Goal: Register for event/course

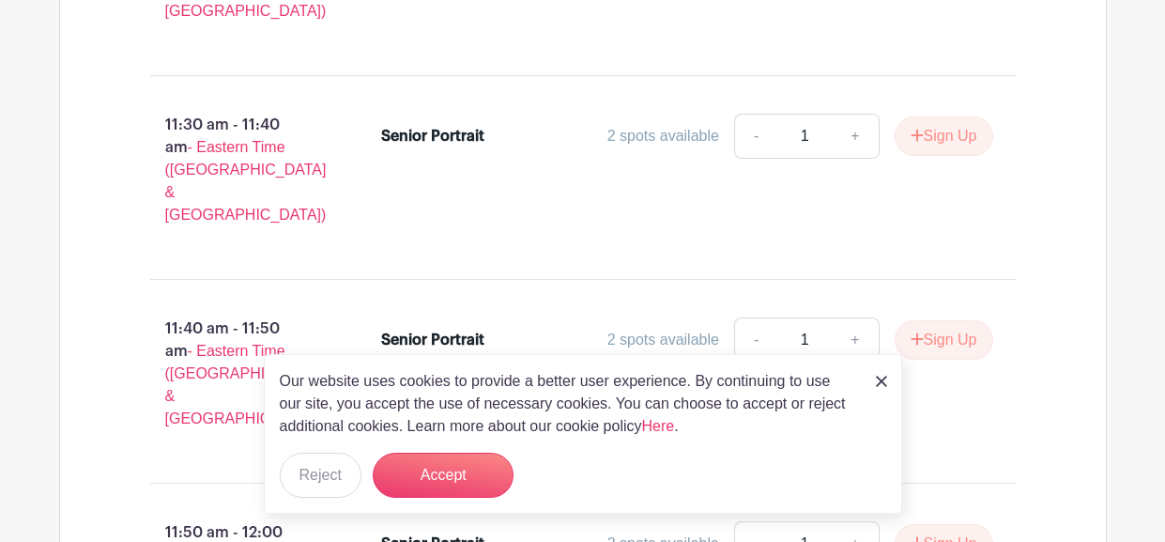
scroll to position [4376, 0]
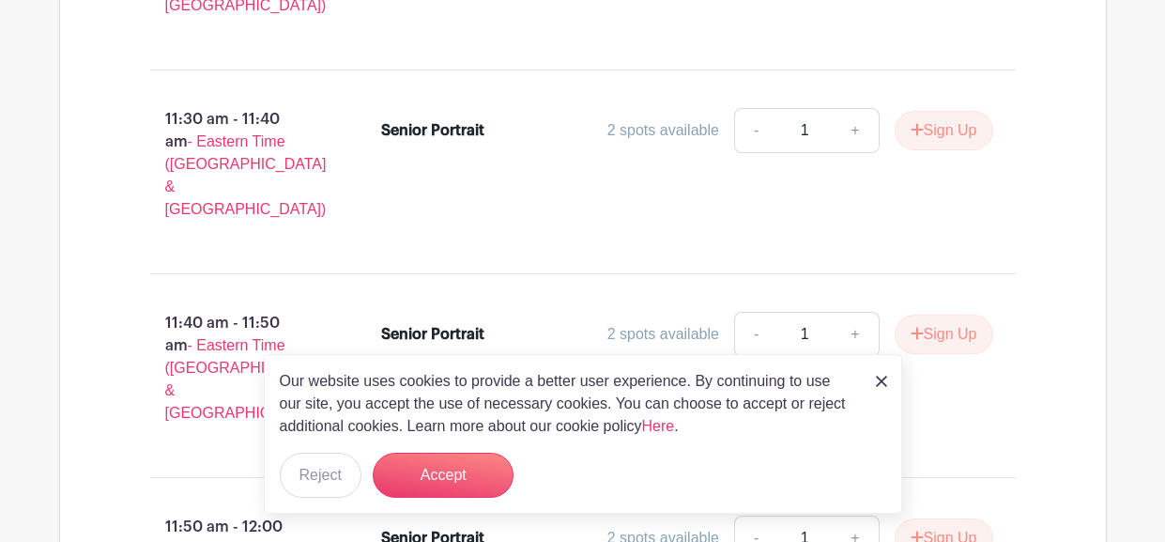
click at [872, 391] on div "Our website uses cookies to provide a better user experience. By continuing to …" at bounding box center [583, 434] width 639 height 160
click at [880, 380] on img at bounding box center [881, 381] width 11 height 11
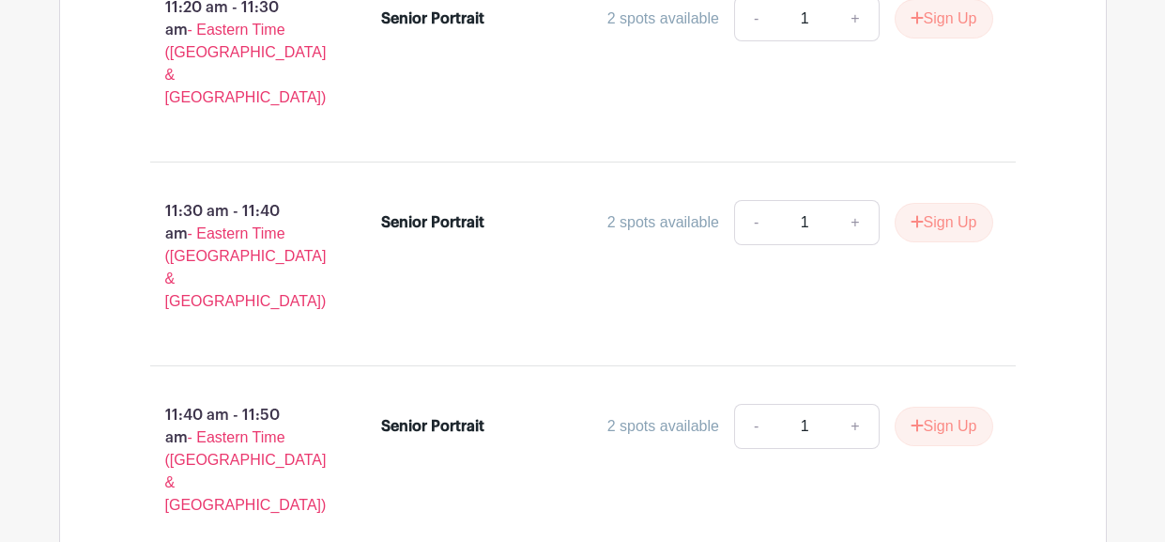
scroll to position [4285, 0]
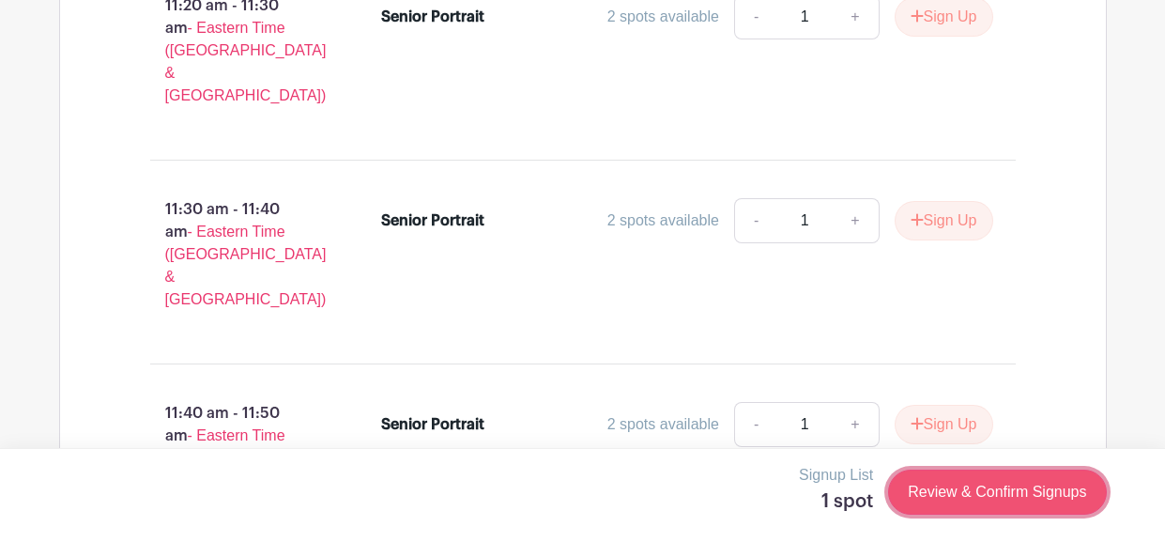
click at [1007, 503] on link "Review & Confirm Signups" at bounding box center [997, 492] width 218 height 45
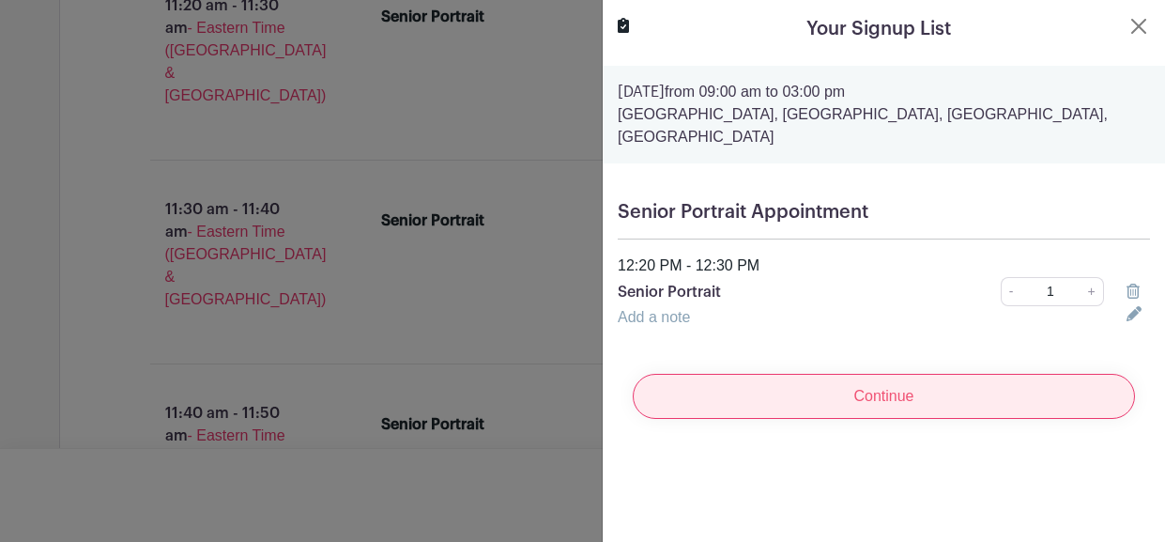
click at [954, 394] on input "Continue" at bounding box center [884, 396] width 502 height 45
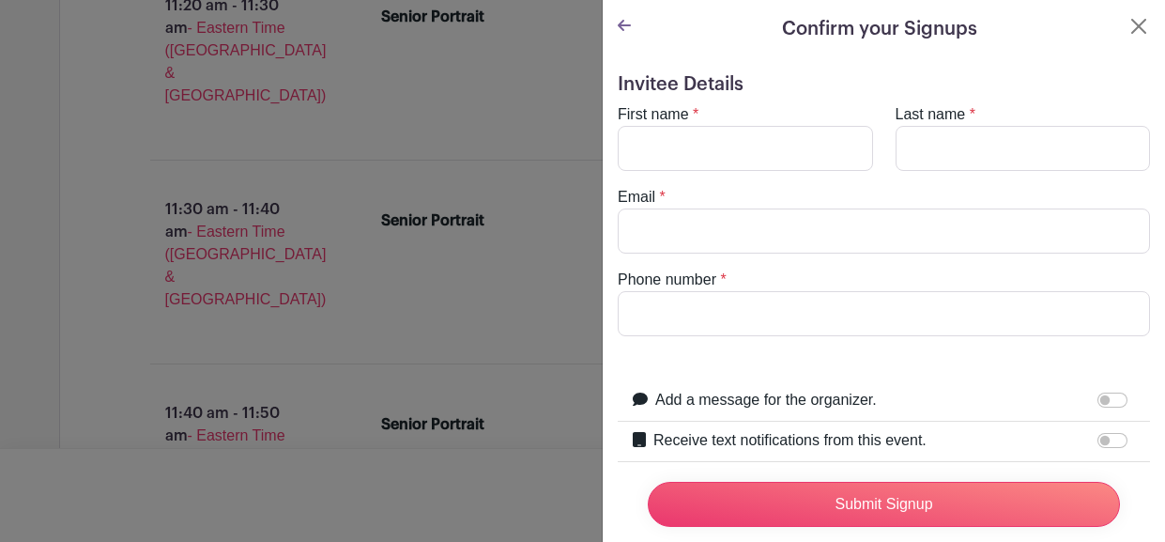
click at [954, 394] on div "Add a message for the organizer." at bounding box center [896, 401] width 480 height 24
click at [772, 140] on input "First name" at bounding box center [745, 148] width 255 height 45
type input "hailey"
click at [1005, 150] on input "Last name" at bounding box center [1023, 148] width 255 height 45
type input "v"
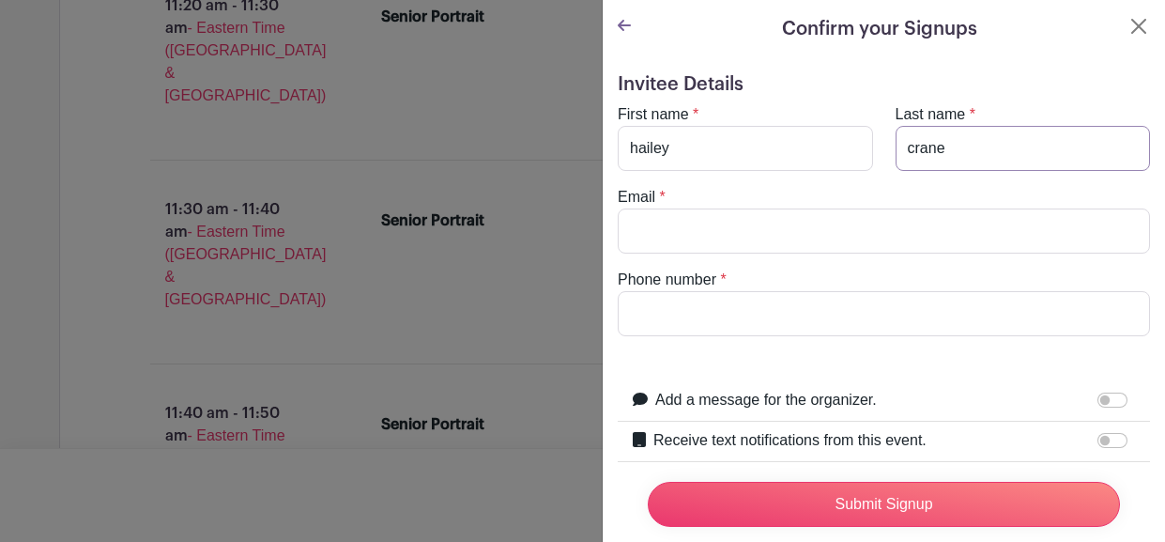
type input "crane"
click at [871, 230] on input "Email" at bounding box center [884, 230] width 533 height 45
type input "@"
type input "c"
type input "[EMAIL_ADDRESS][DOMAIN_NAME]"
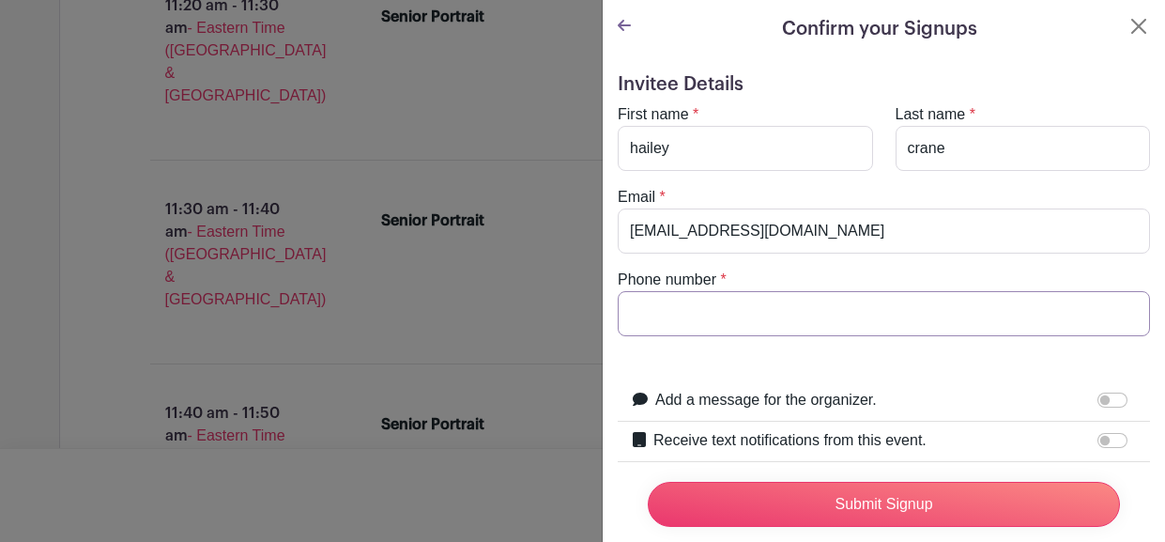
click at [864, 326] on input "Phone number" at bounding box center [884, 313] width 533 height 45
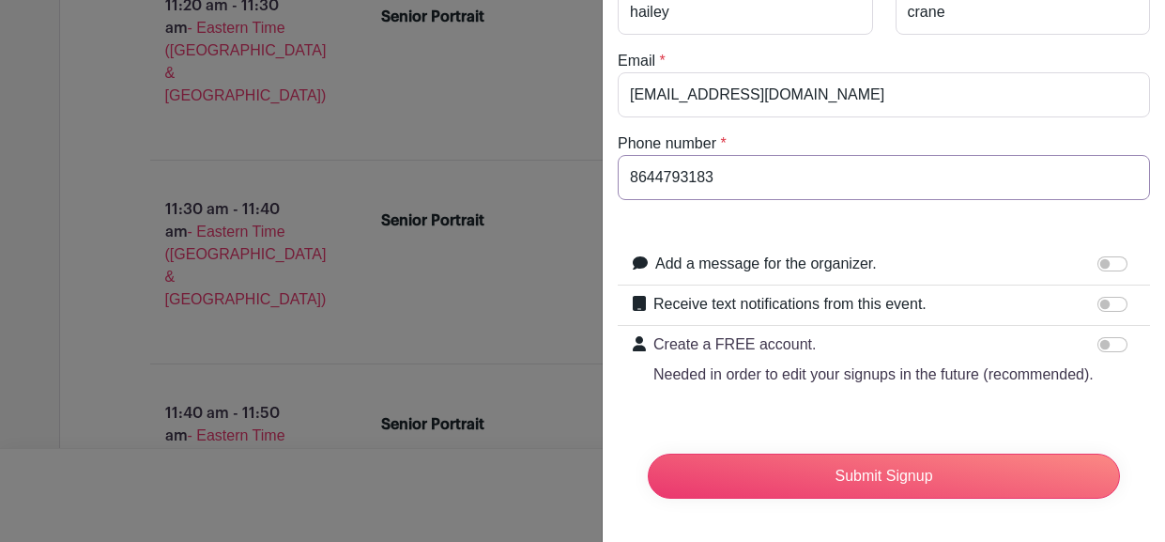
scroll to position [137, 0]
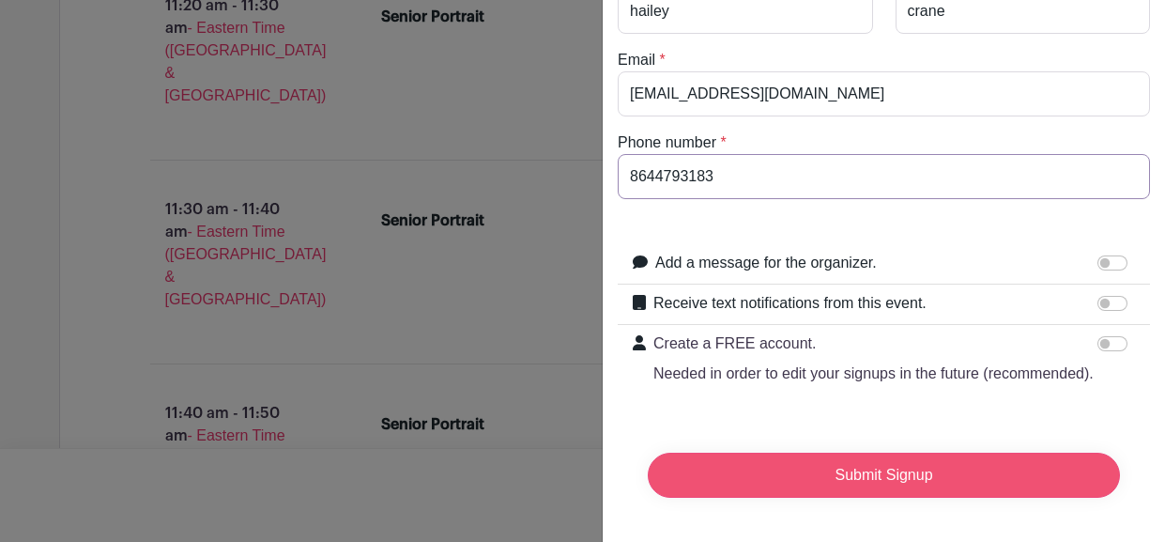
type input "8644793183"
click at [892, 476] on input "Submit Signup" at bounding box center [884, 475] width 472 height 45
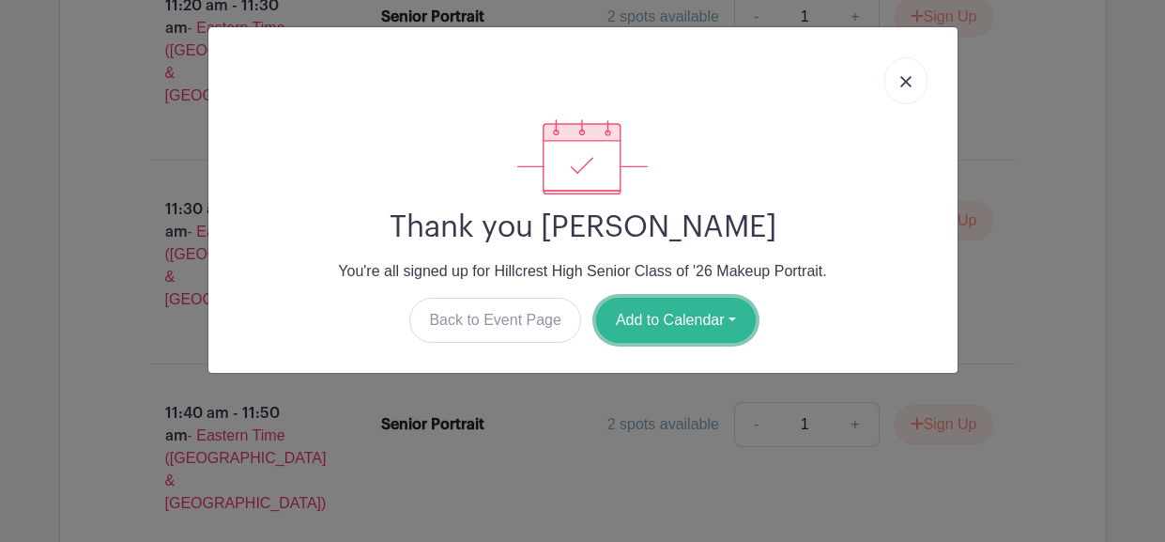
click at [683, 330] on button "Add to Calendar" at bounding box center [676, 320] width 160 height 45
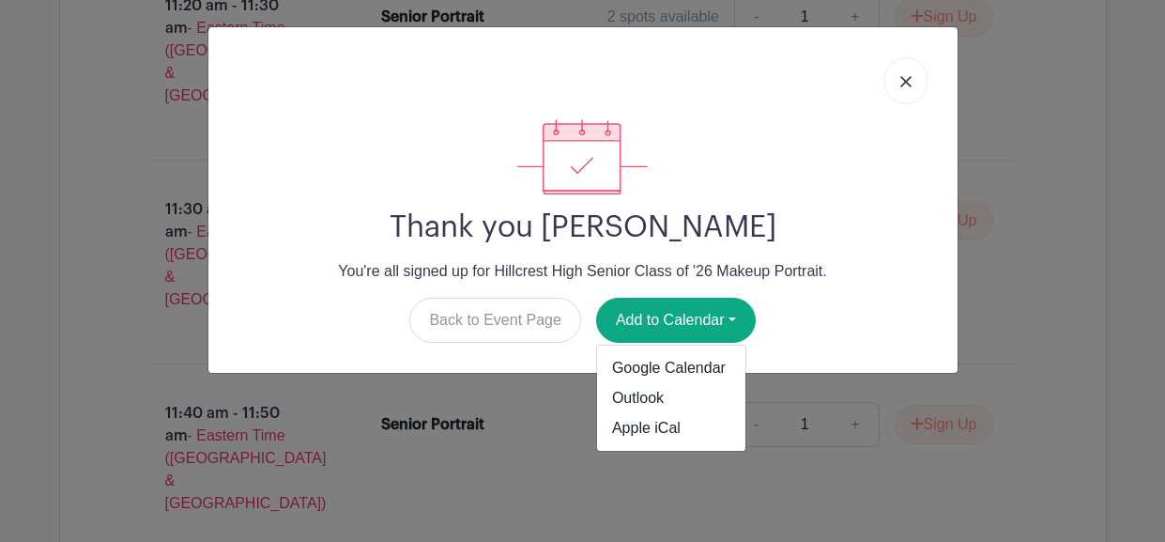
click at [921, 80] on link at bounding box center [906, 80] width 43 height 47
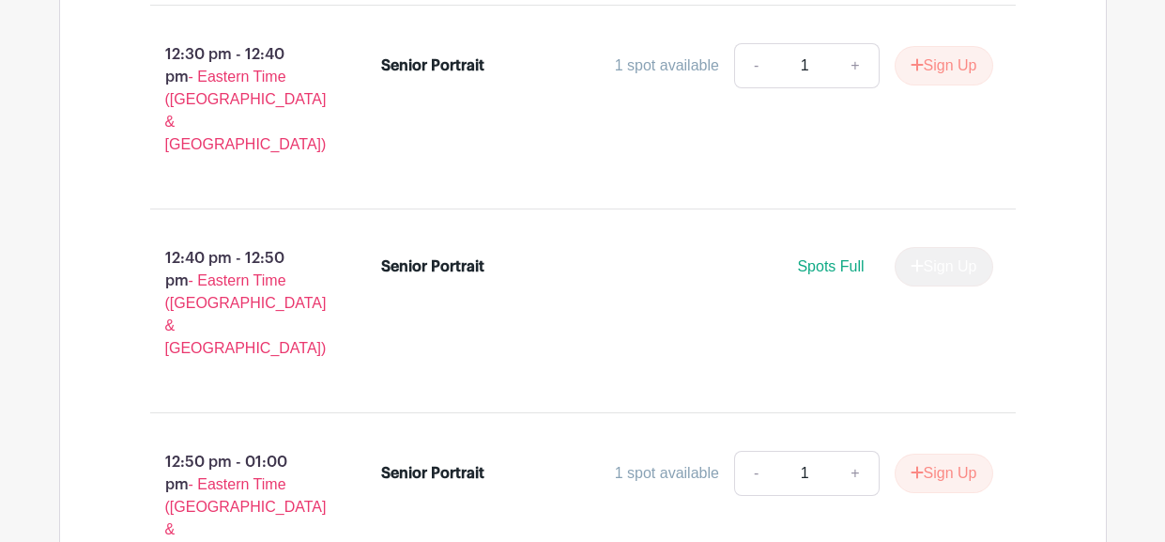
scroll to position [5668, 0]
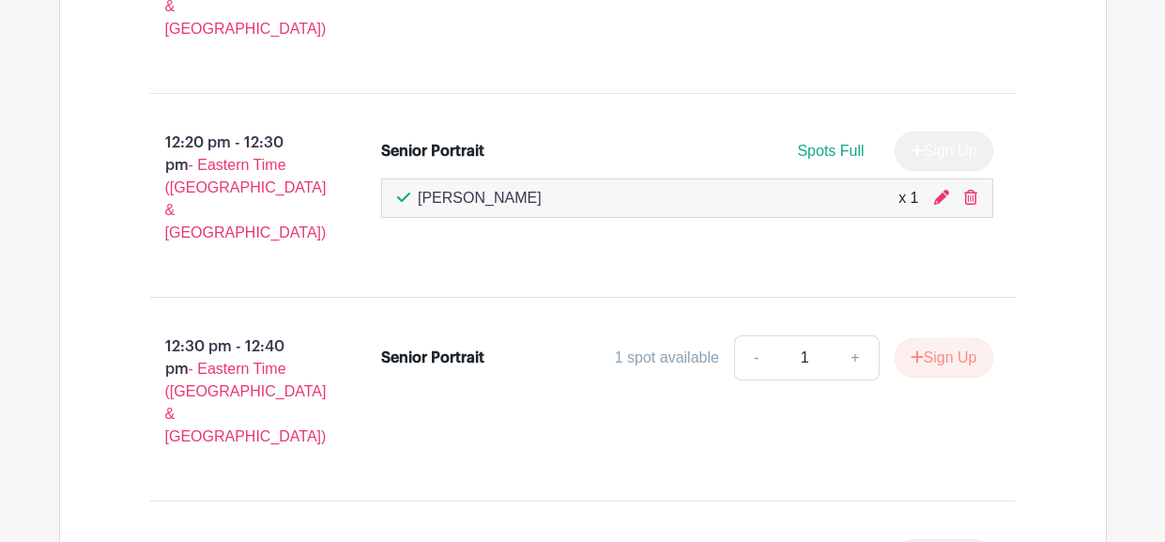
scroll to position [5370, 0]
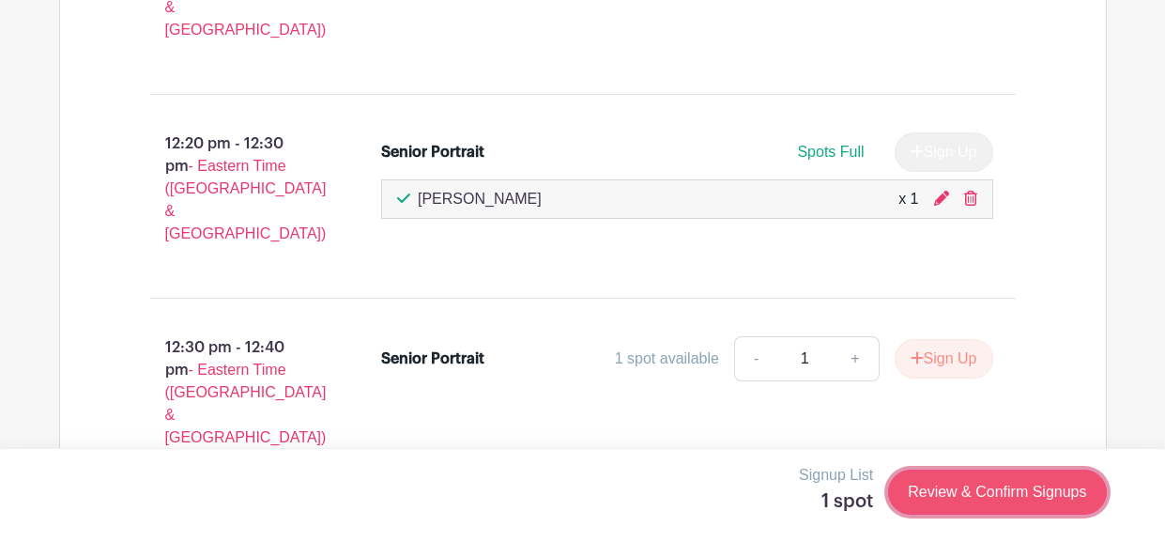
click at [936, 500] on link "Review & Confirm Signups" at bounding box center [997, 492] width 218 height 45
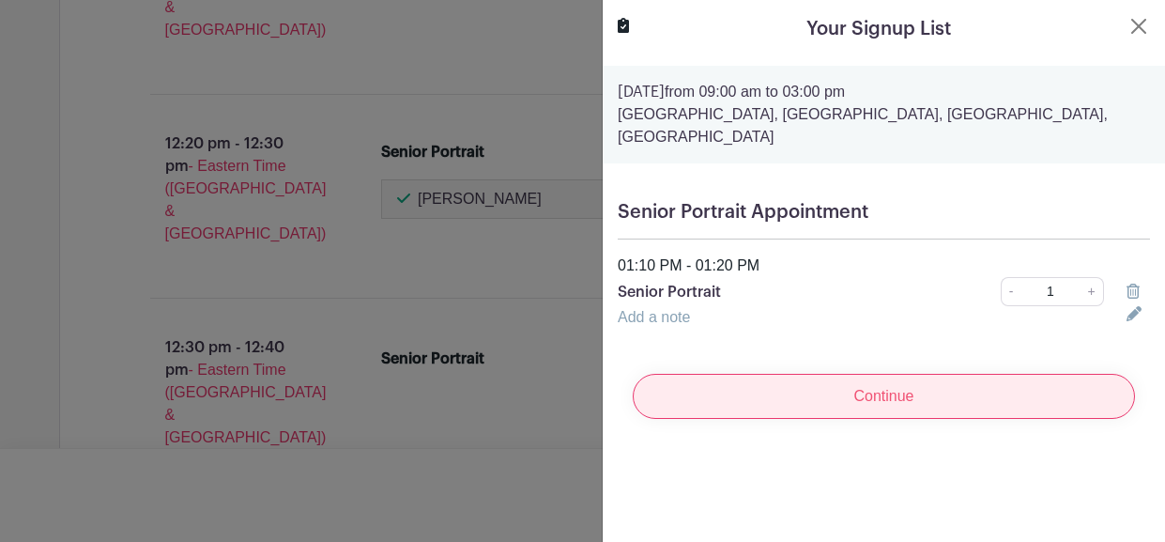
click at [942, 394] on input "Continue" at bounding box center [884, 396] width 502 height 45
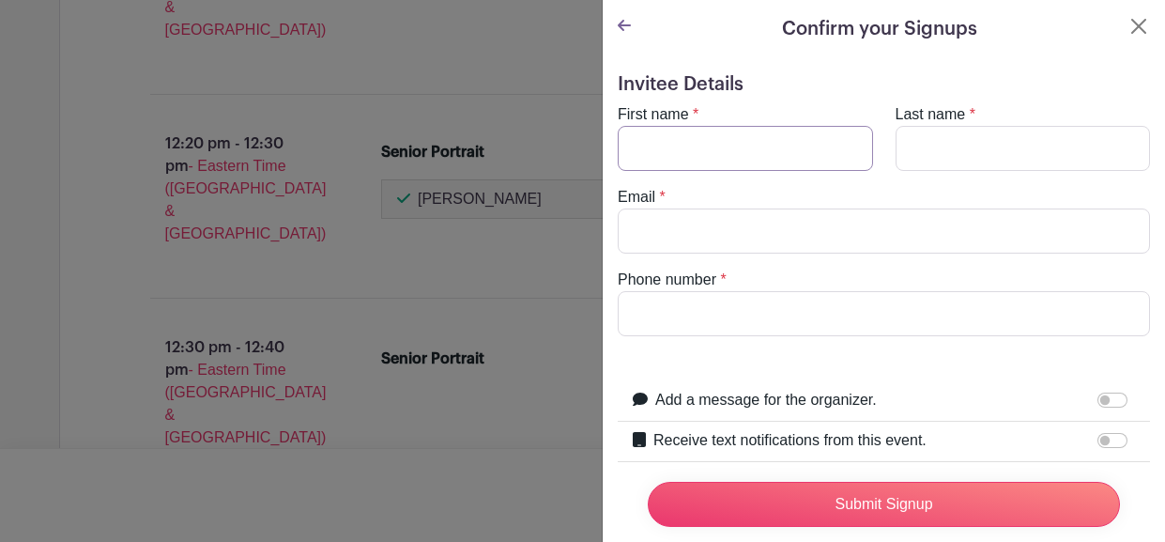
click at [795, 159] on input "First name" at bounding box center [745, 148] width 255 height 45
type input "hailey"
click at [1139, 37] on button "Close" at bounding box center [1139, 26] width 23 height 23
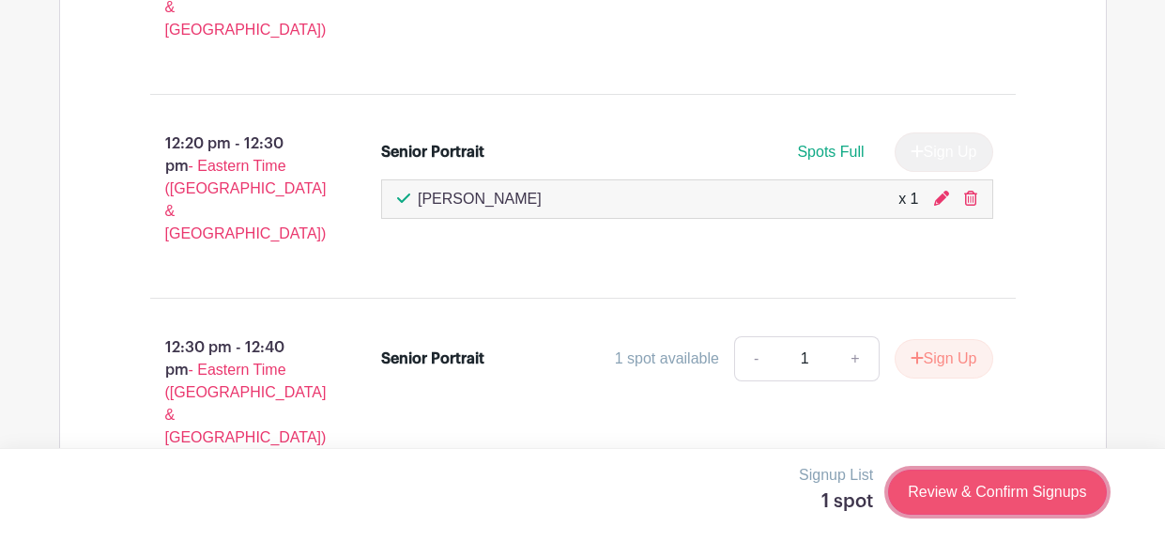
click at [930, 489] on link "Review & Confirm Signups" at bounding box center [997, 492] width 218 height 45
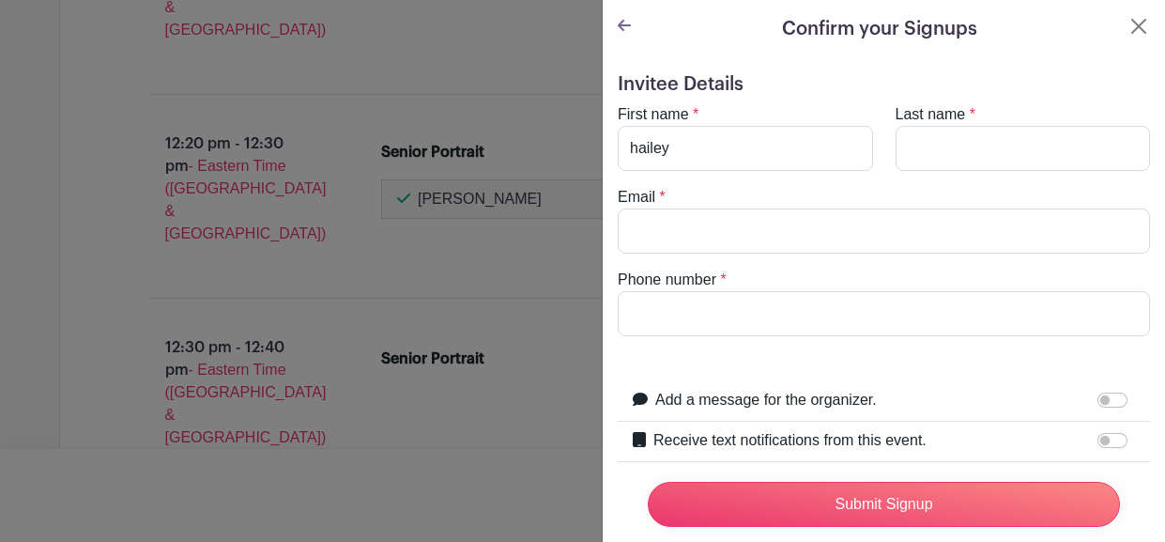
click at [625, 23] on icon at bounding box center [624, 25] width 13 height 15
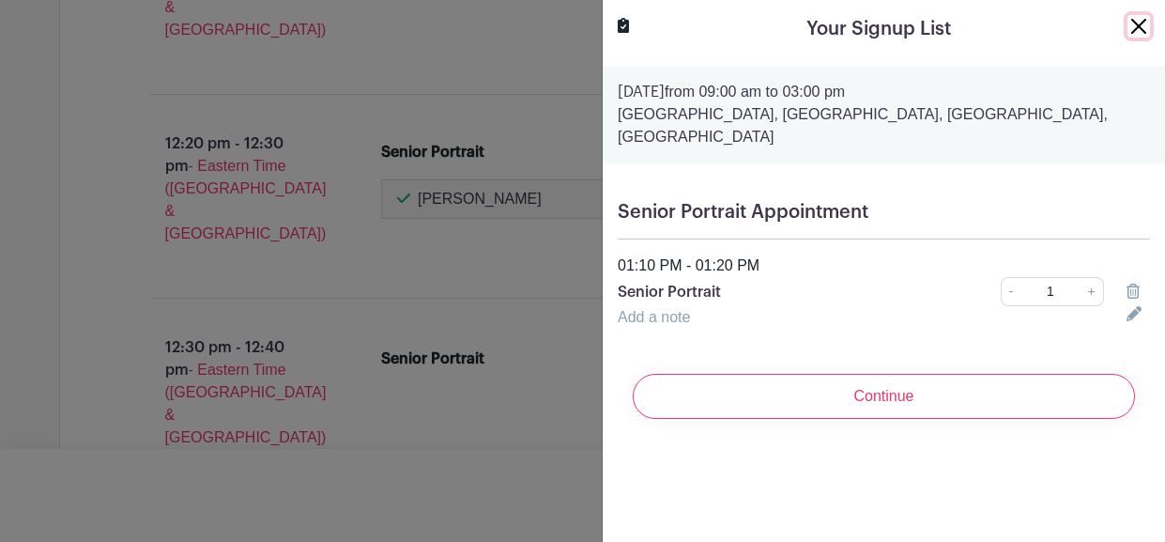
click at [1138, 35] on button "Close" at bounding box center [1139, 26] width 23 height 23
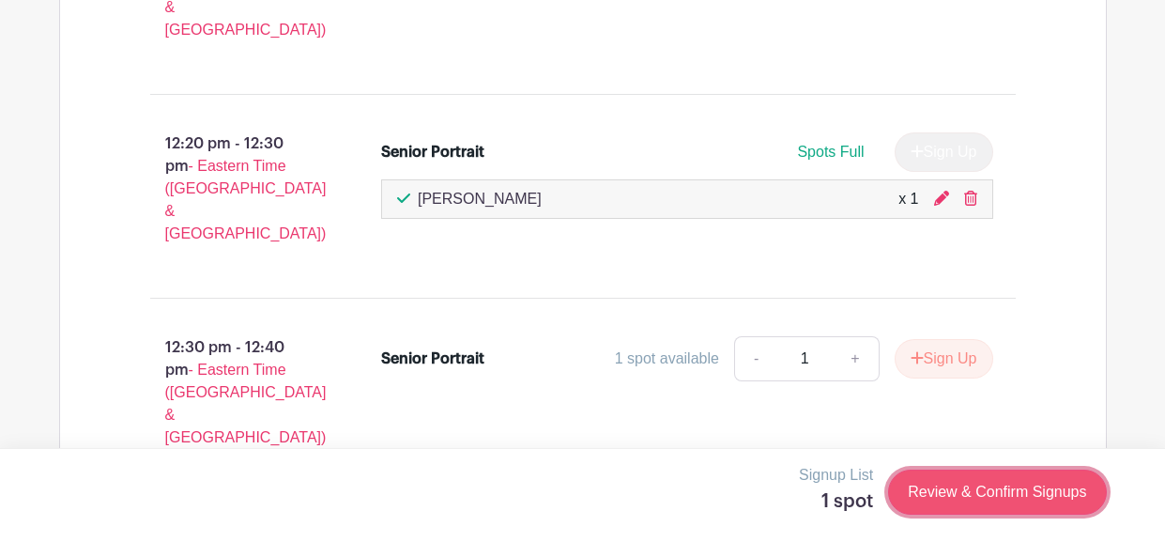
click at [946, 502] on link "Review & Confirm Signups" at bounding box center [997, 492] width 218 height 45
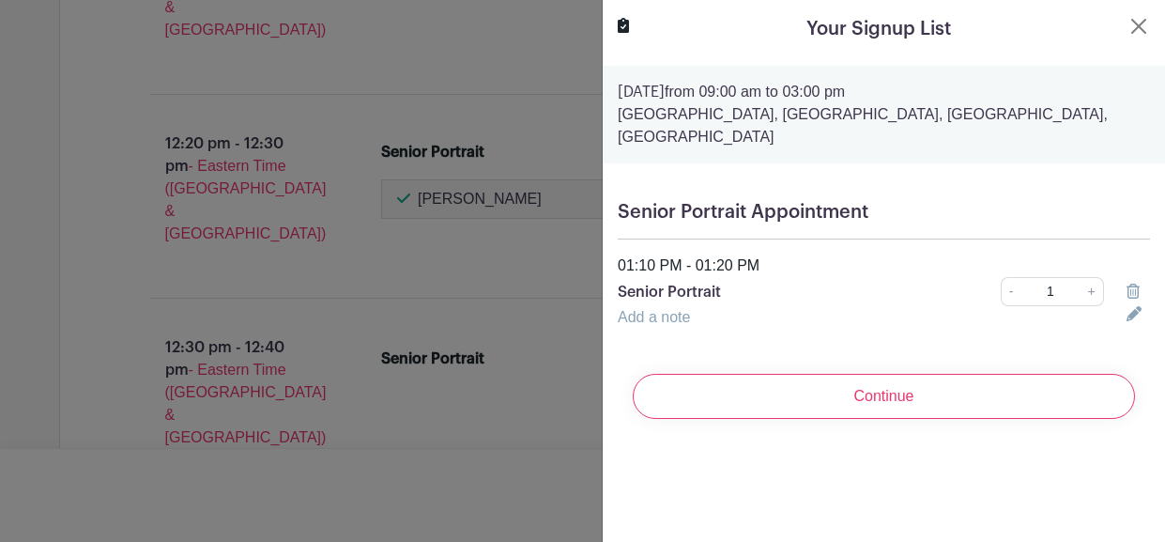
click at [655, 311] on link "Add a note" at bounding box center [654, 317] width 72 height 16
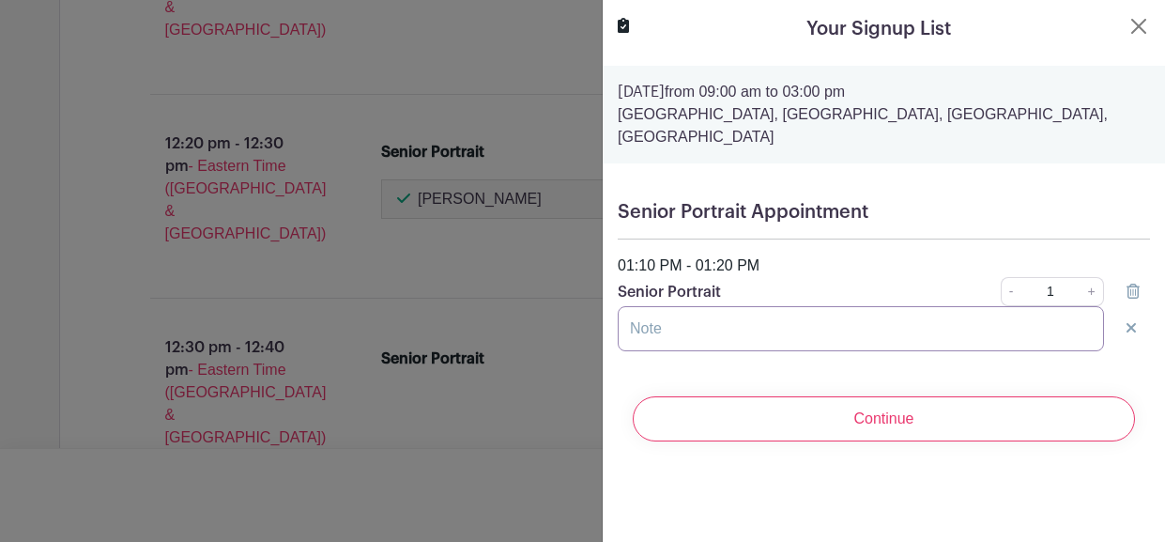
click at [648, 341] on input "text" at bounding box center [861, 328] width 486 height 45
type input "i"
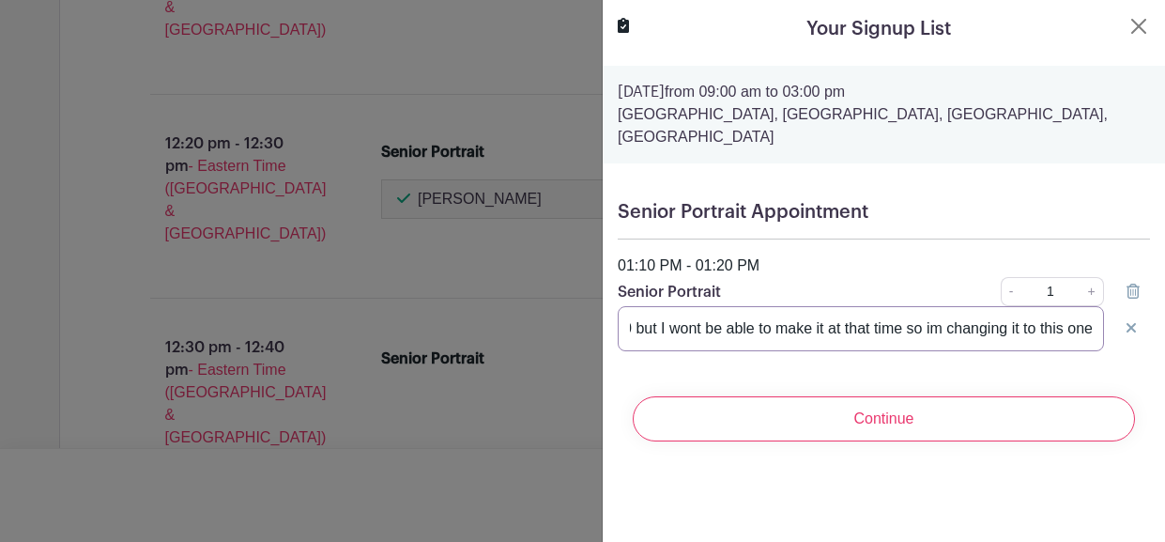
scroll to position [0, 289]
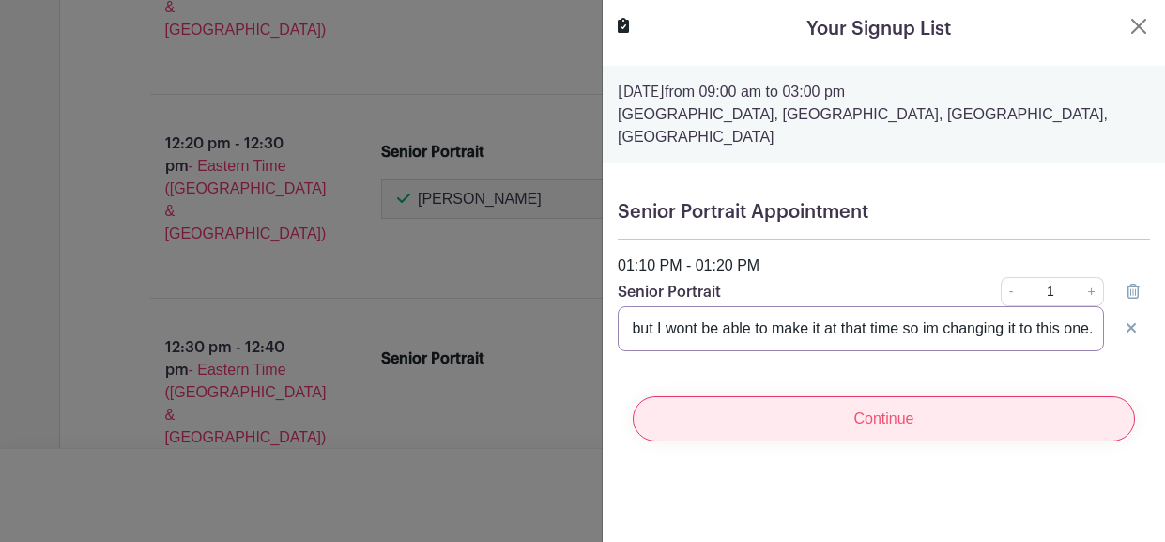
type input "I accidentally signed up for the 12:20-12:30 but I wont be able to make it at t…"
click at [881, 409] on input "Continue" at bounding box center [884, 418] width 502 height 45
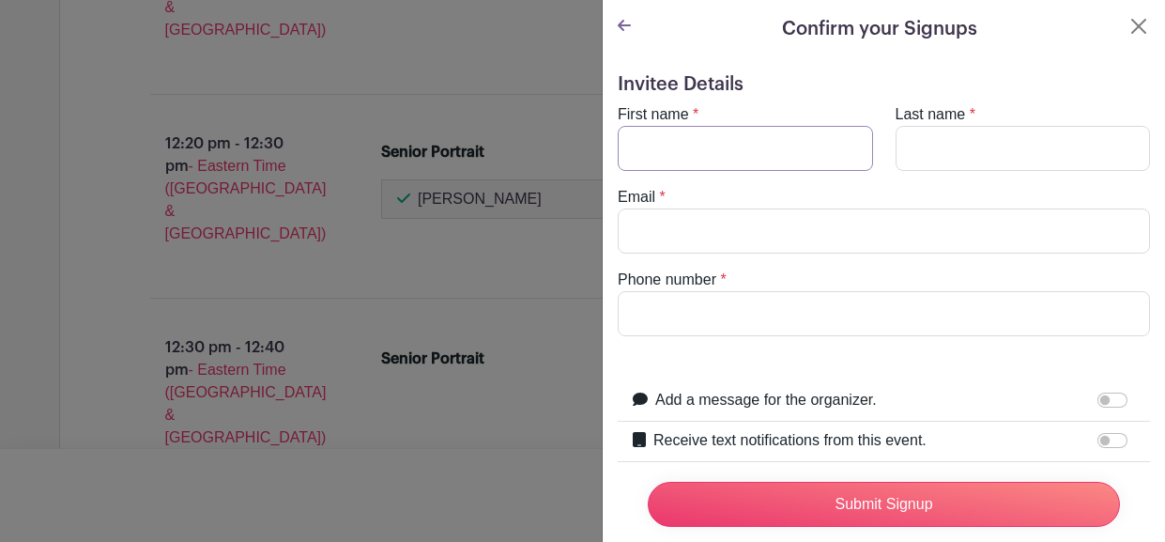
click at [827, 135] on input "First name" at bounding box center [745, 148] width 255 height 45
type input "hailey"
click at [980, 169] on input "Last name" at bounding box center [1023, 148] width 255 height 45
type input "crane"
click at [906, 238] on input "Email" at bounding box center [884, 230] width 533 height 45
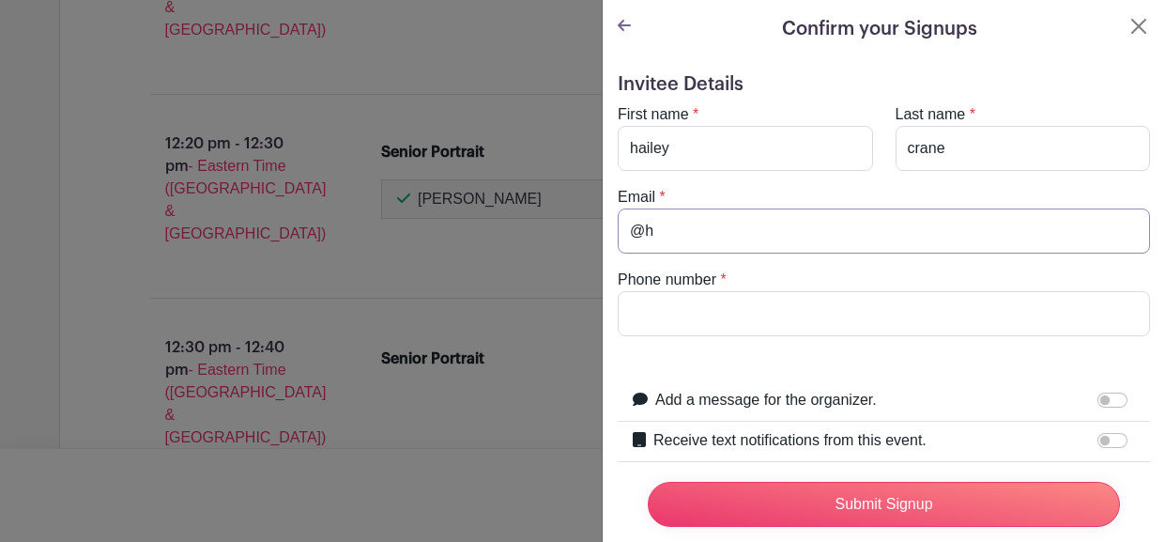
type input "@"
type input "[EMAIL_ADDRESS][DOMAIN_NAME]"
click at [828, 312] on input "Phone number" at bounding box center [884, 313] width 533 height 45
type input "8644793183"
click at [842, 404] on label "Add a message for the organizer." at bounding box center [767, 400] width 222 height 23
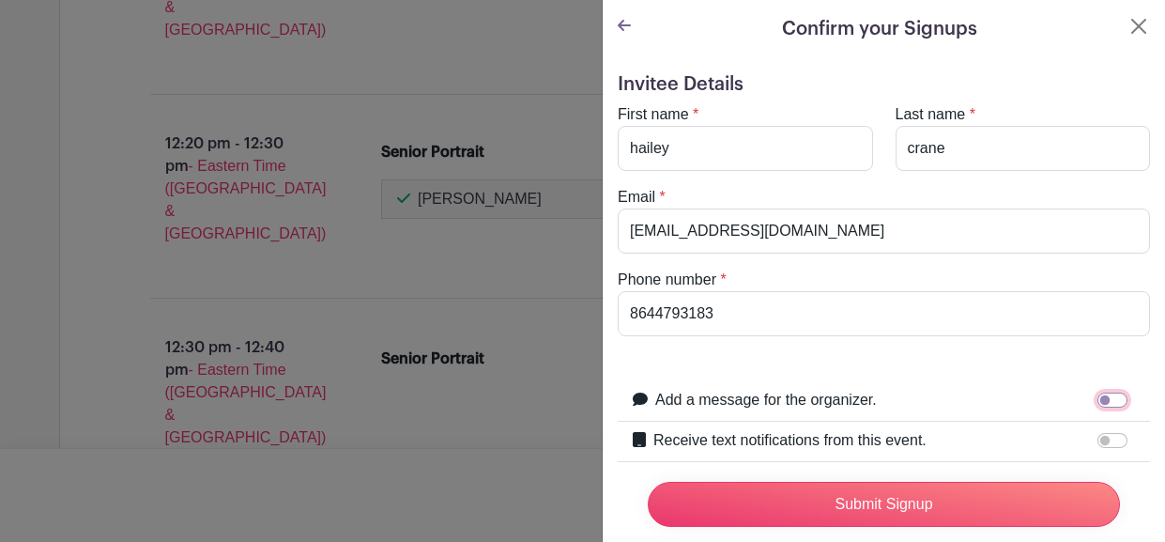
click at [1098, 404] on input "Add a message for the organizer." at bounding box center [1113, 400] width 30 height 15
checkbox input "true"
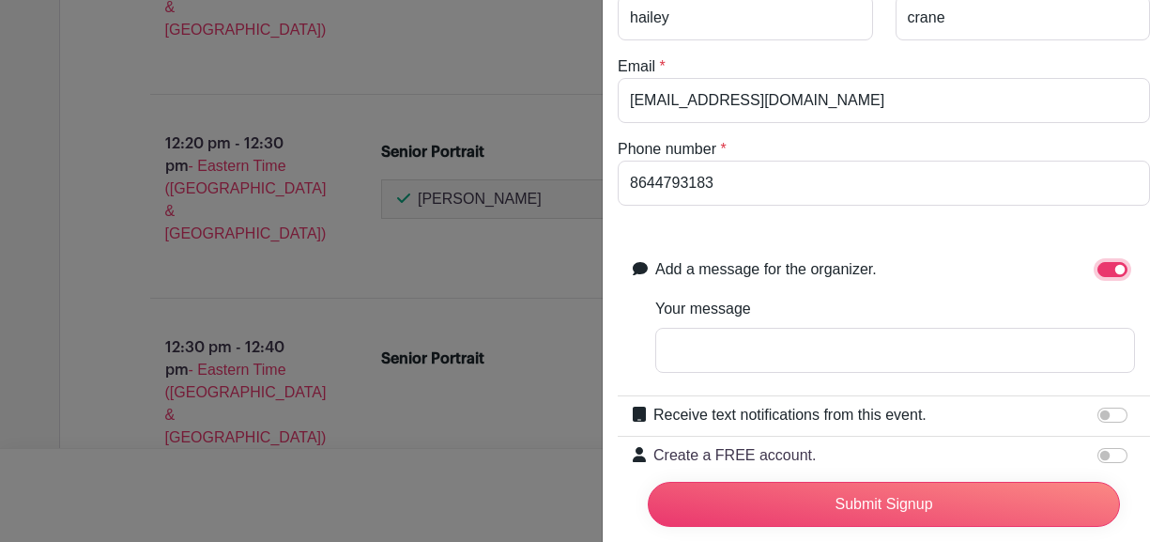
scroll to position [170, 0]
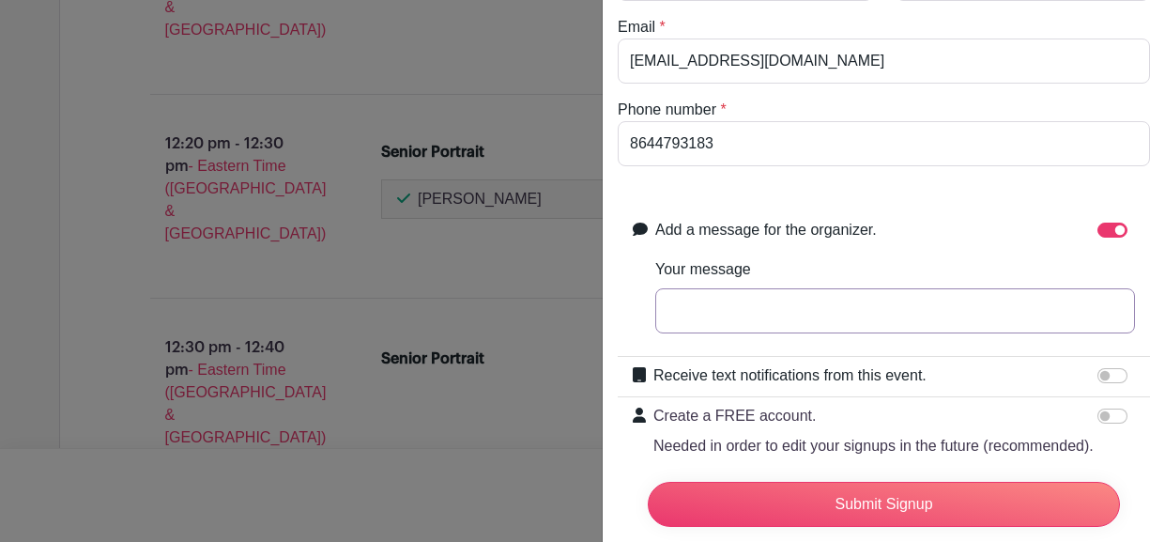
click at [794, 315] on input "Your message" at bounding box center [896, 310] width 480 height 45
type input "Im sorry"
type input "I'm sorry i"
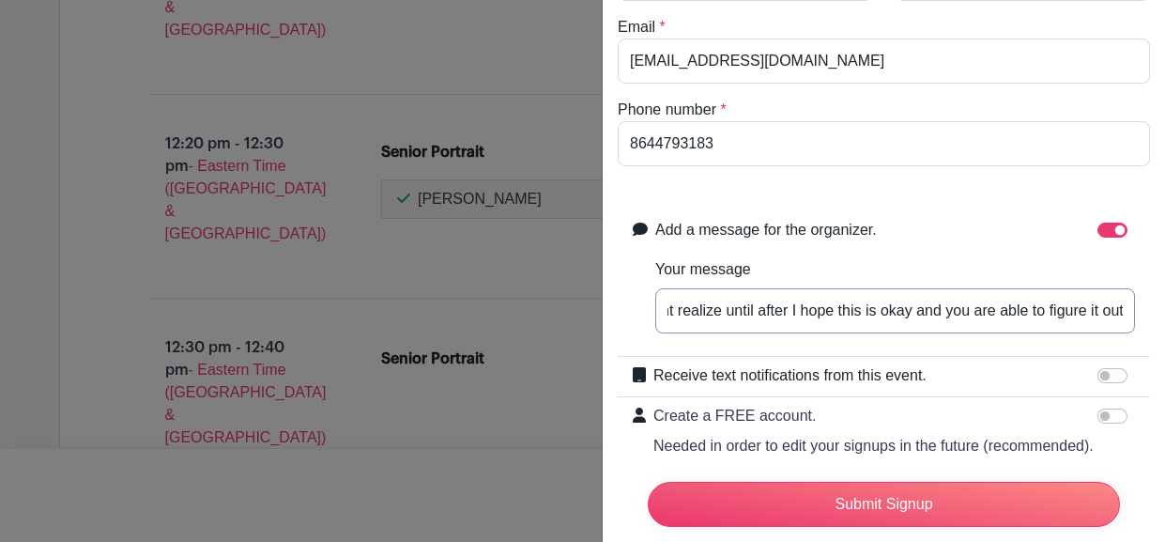
scroll to position [0, 661]
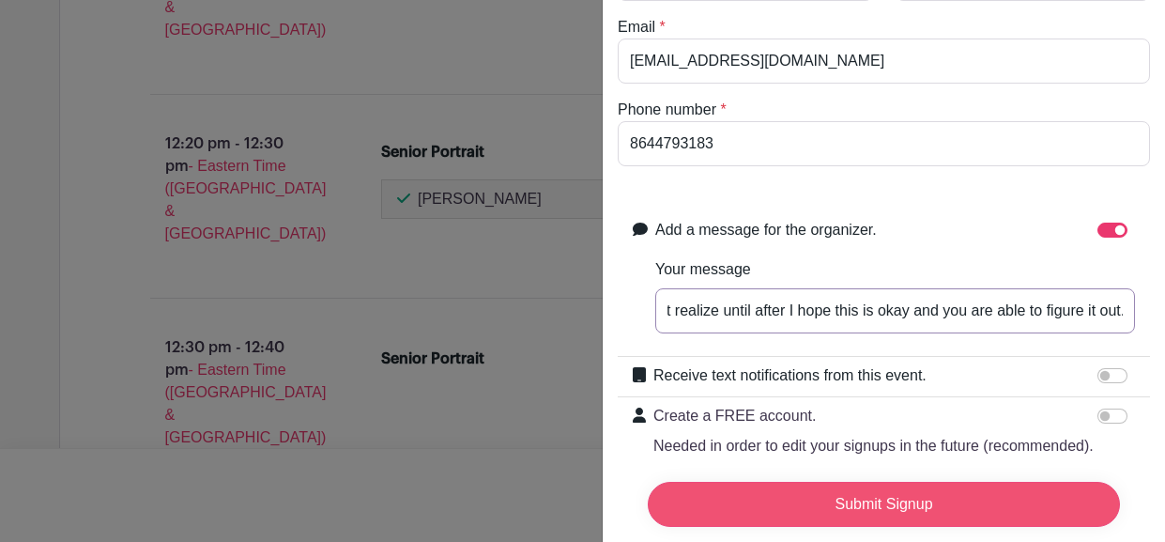
type input "I'm sorry I didnt mean to sign up twice I just wont be able to make the first t…"
click at [888, 516] on input "Submit Signup" at bounding box center [884, 504] width 472 height 45
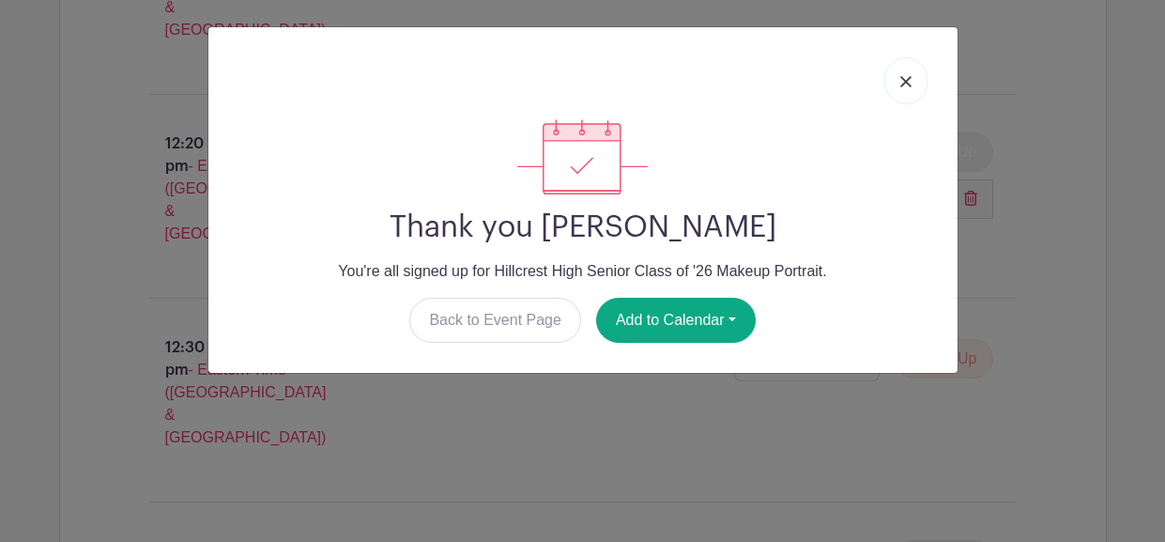
click at [918, 78] on link at bounding box center [906, 80] width 43 height 47
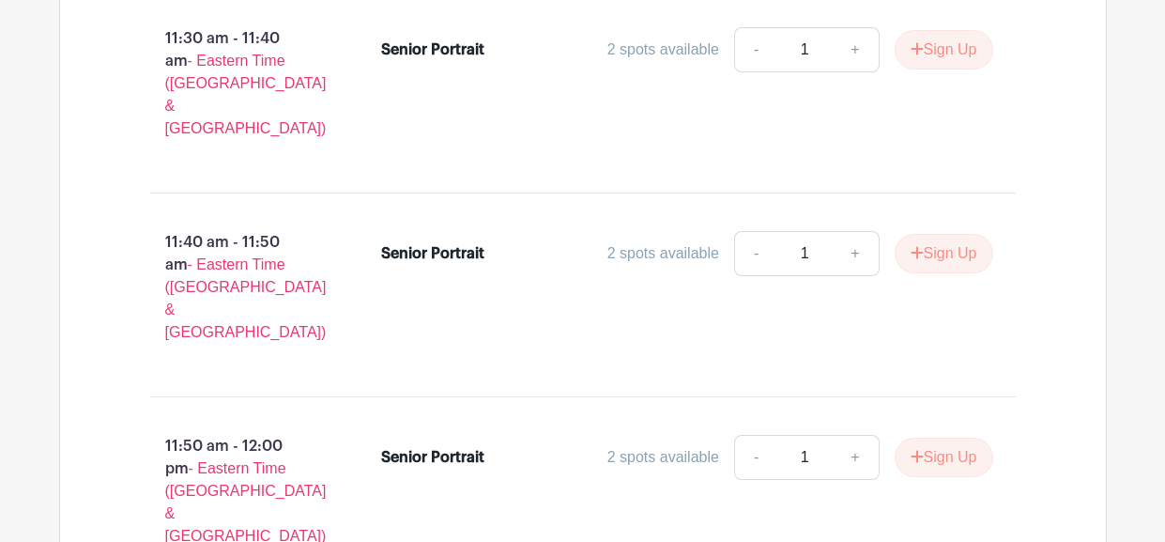
scroll to position [4468, 0]
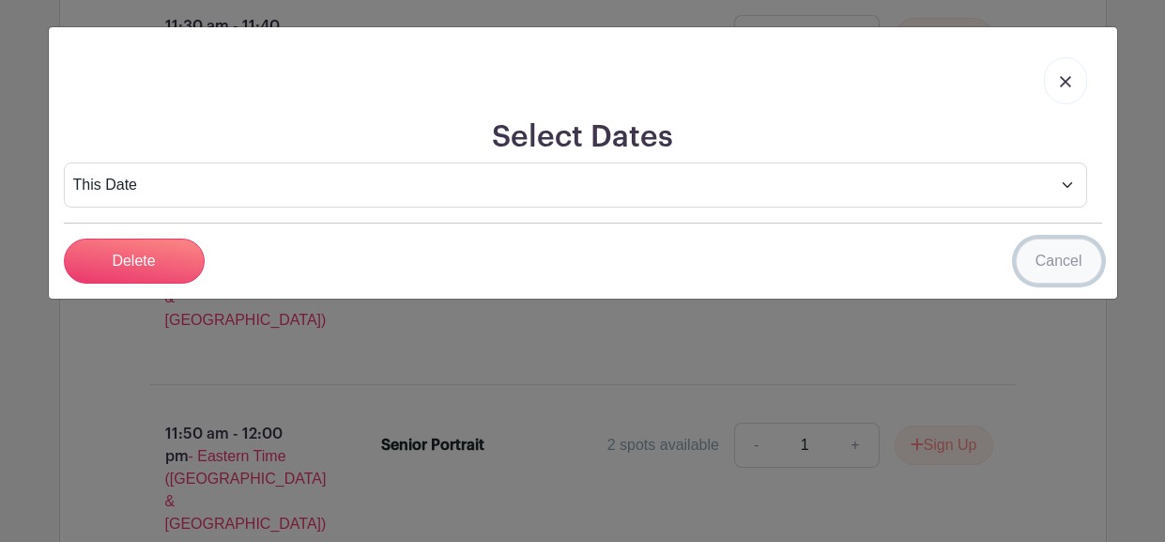
click at [1063, 255] on link "Cancel" at bounding box center [1059, 261] width 86 height 45
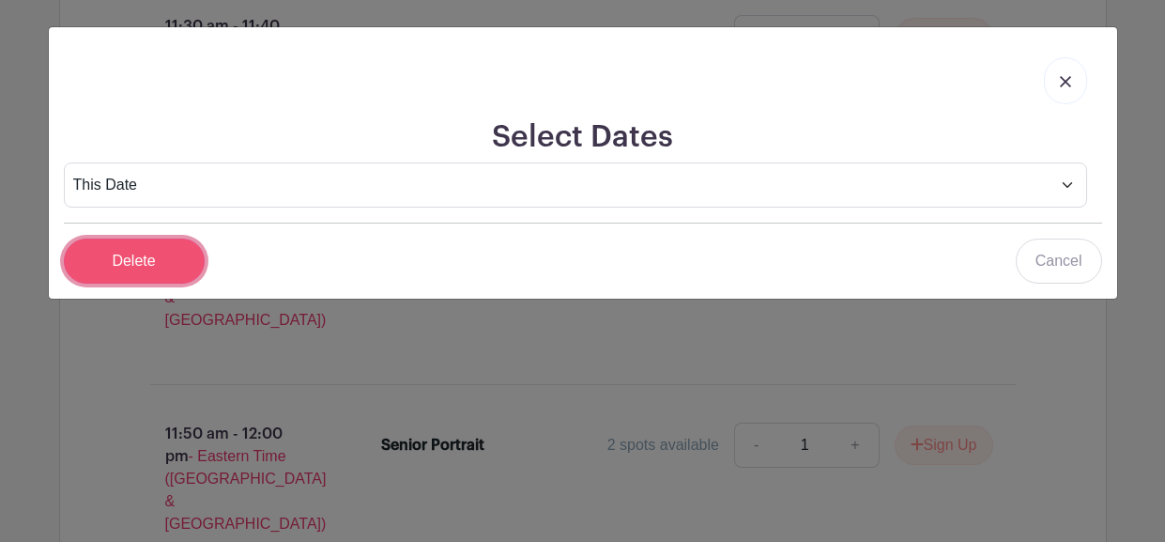
click at [151, 268] on input "Delete" at bounding box center [134, 261] width 141 height 45
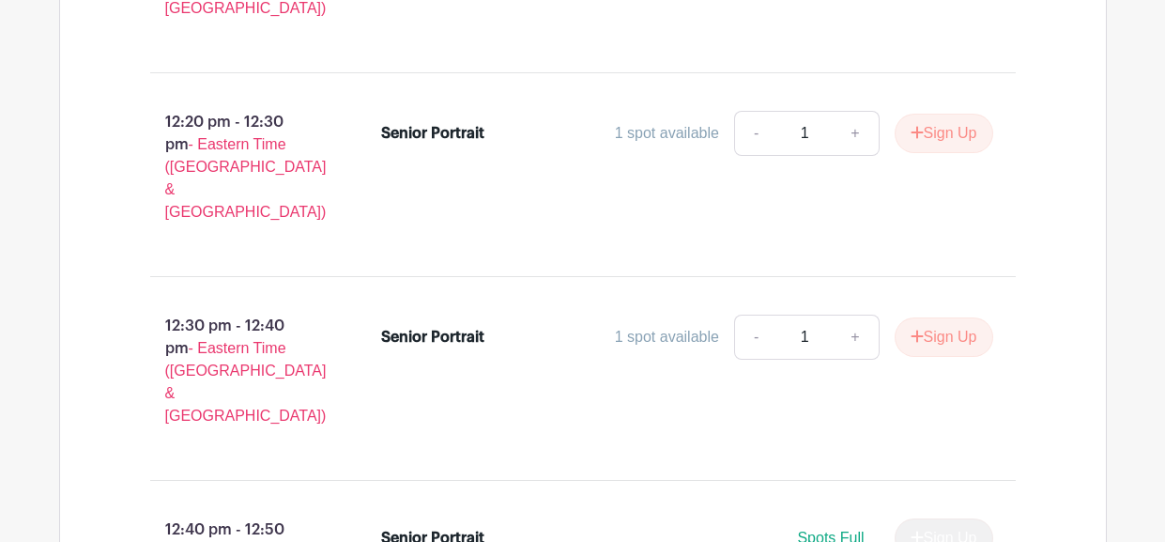
scroll to position [5397, 0]
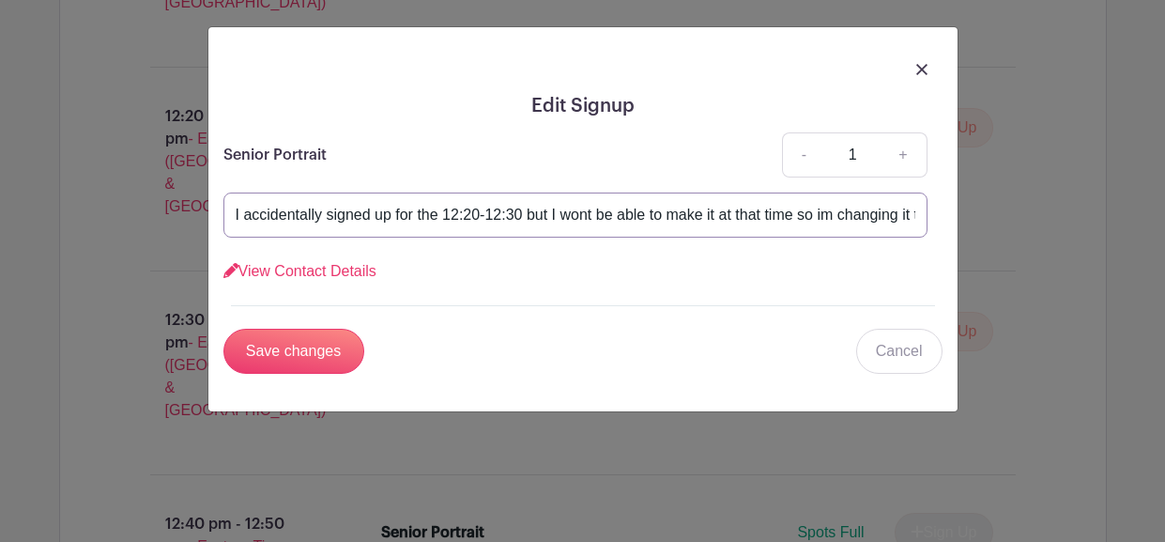
click at [587, 199] on input "I accidentally signed up for the 12:20-12:30 but I wont be able to make it at t…" at bounding box center [576, 215] width 704 height 45
click at [593, 218] on input "I accidentally signed up for the 12:20-12:30 but I wont be able to make it at t…" at bounding box center [576, 215] width 704 height 45
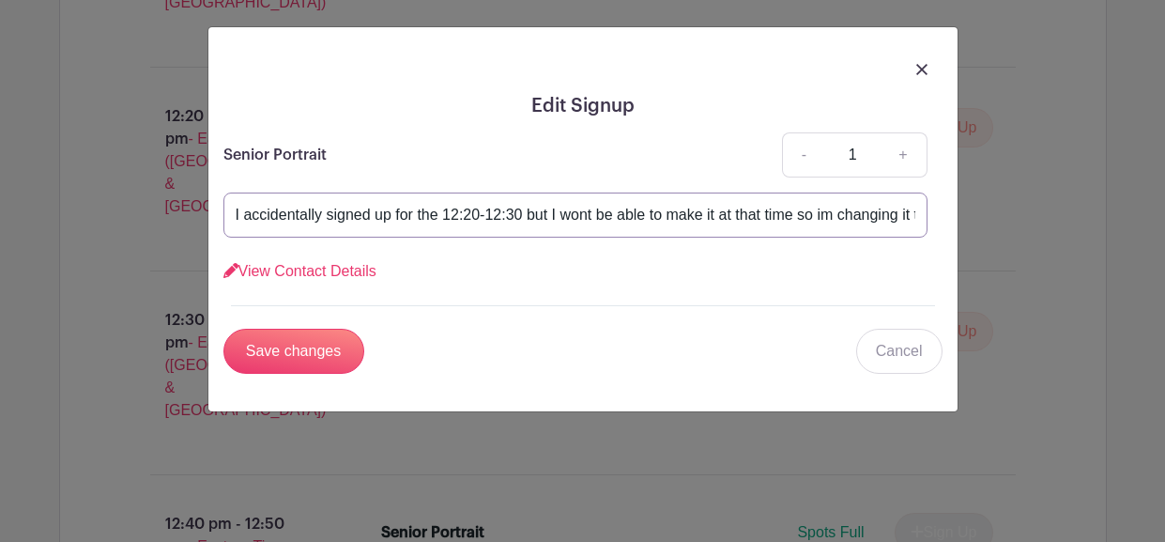
type input "I accidentally signed up for the 12:20-12:30 but I won be able to make it at th…"
click at [593, 218] on input "I accidentally signed up for the 12:20-12:30 but I won be able to make it at th…" at bounding box center [576, 215] width 704 height 45
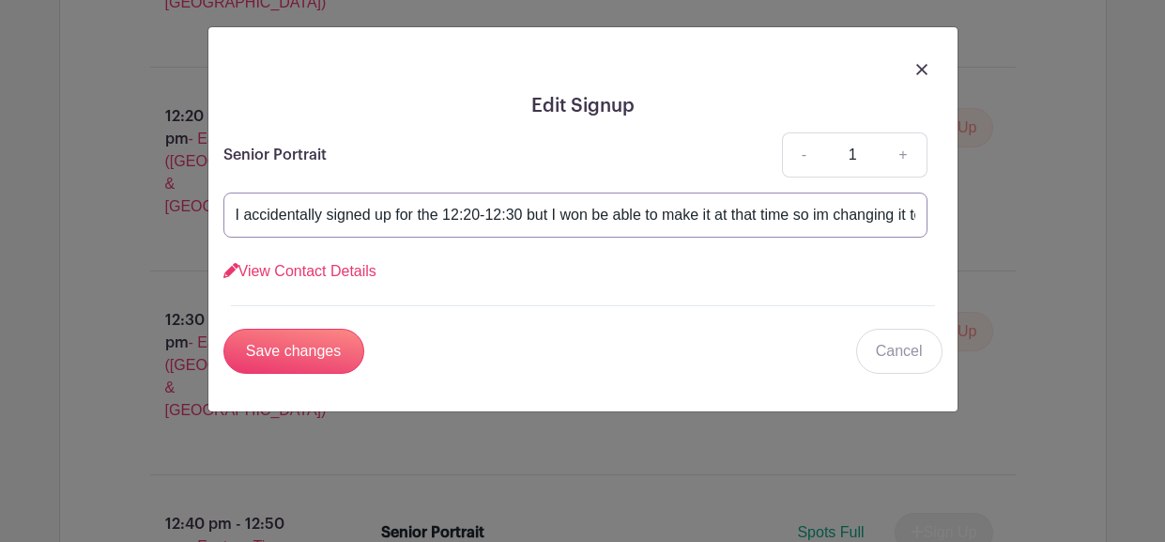
click at [593, 218] on input "I accidentally signed up for the 12:20-12:30 but I won be able to make it at th…" at bounding box center [576, 215] width 704 height 45
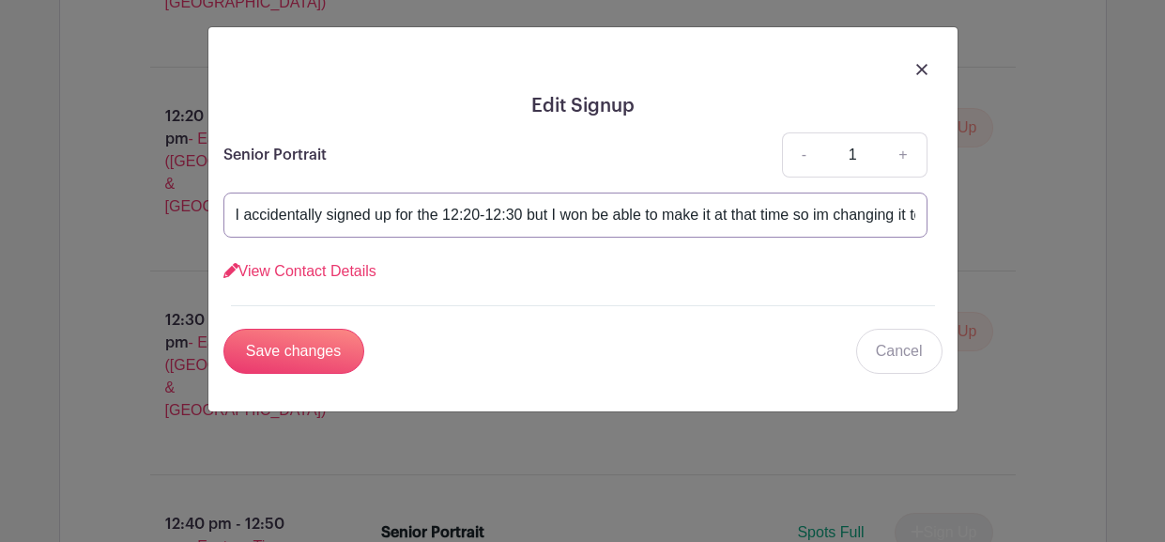
click at [593, 218] on input "I accidentally signed up for the 12:20-12:30 but I won be able to make it at th…" at bounding box center [576, 215] width 704 height 45
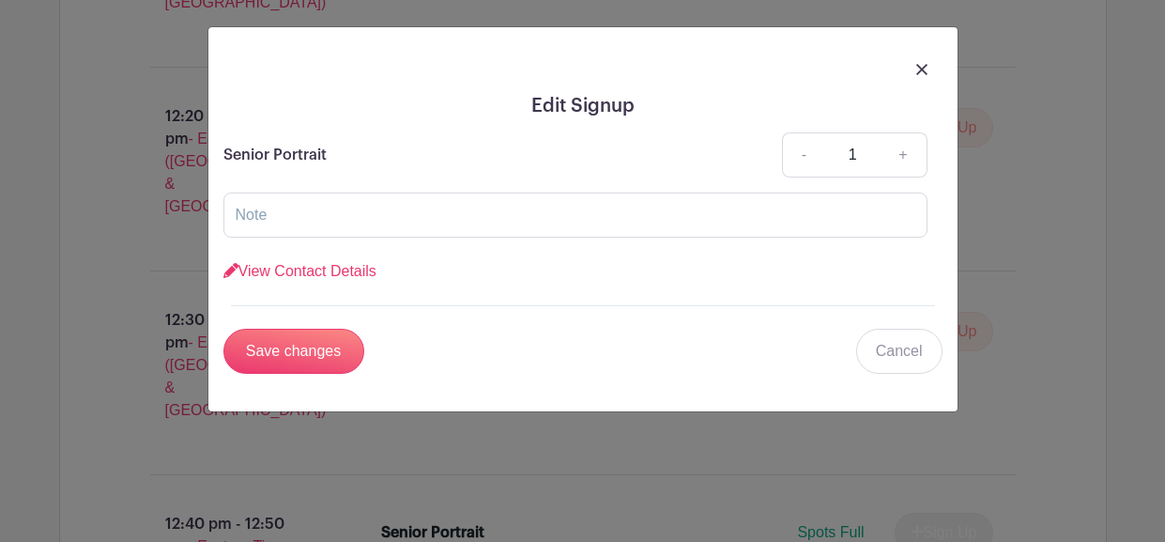
click at [298, 377] on div "Edit Signup Senior Portrait - 1 + View Contact Details First name * [PERSON_NAM…" at bounding box center [582, 219] width 749 height 384
click at [303, 353] on input "Save changes" at bounding box center [294, 351] width 141 height 45
